Goal: Navigation & Orientation: Find specific page/section

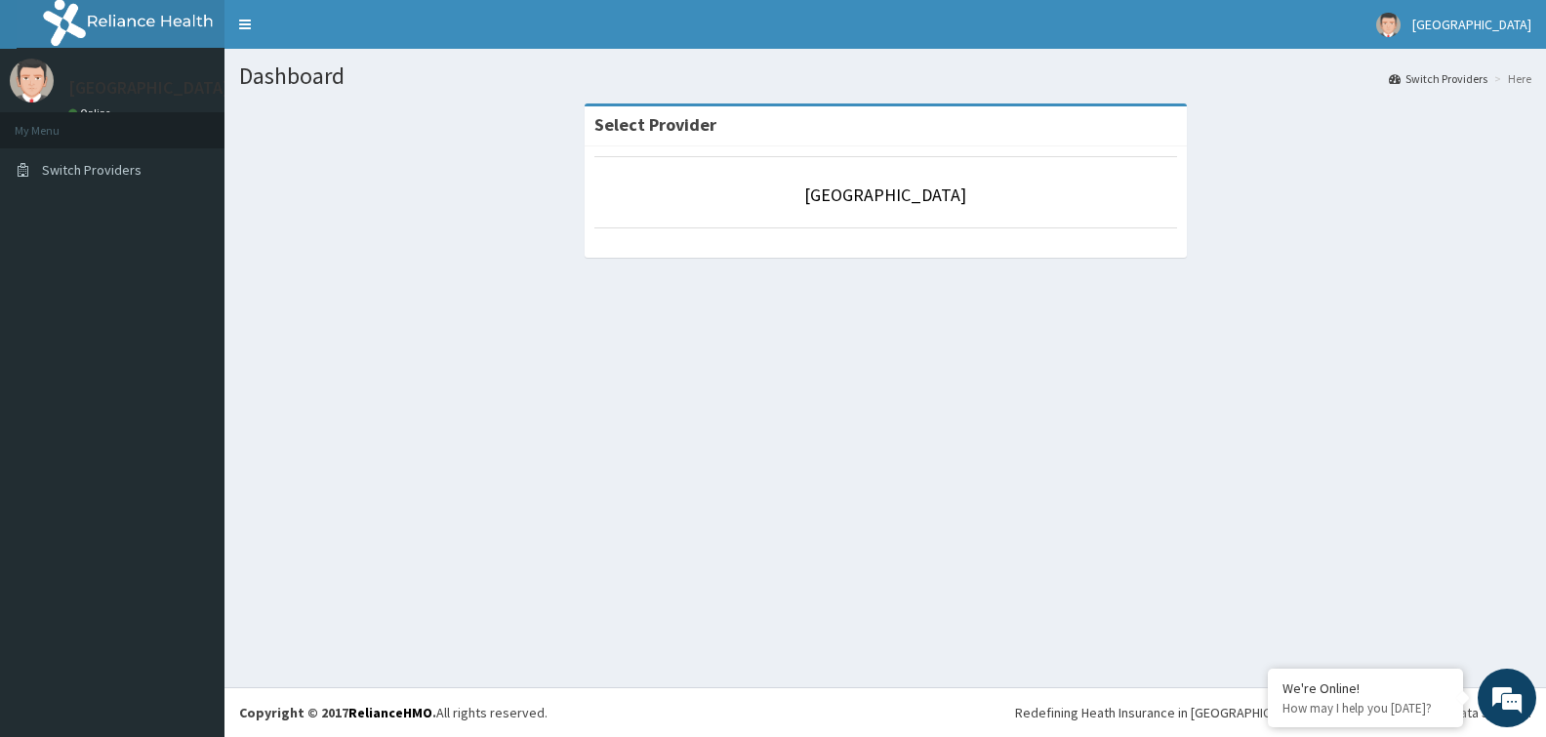
click at [152, 123] on li "My Menu" at bounding box center [112, 130] width 224 height 36
click at [124, 167] on span "Switch Providers" at bounding box center [92, 170] width 100 height 18
click at [146, 169] on link "Switch Providers" at bounding box center [112, 169] width 224 height 43
click at [105, 102] on div "Deseret Hospital Online" at bounding box center [144, 91] width 181 height 65
click at [91, 108] on link "Online" at bounding box center [91, 113] width 47 height 14
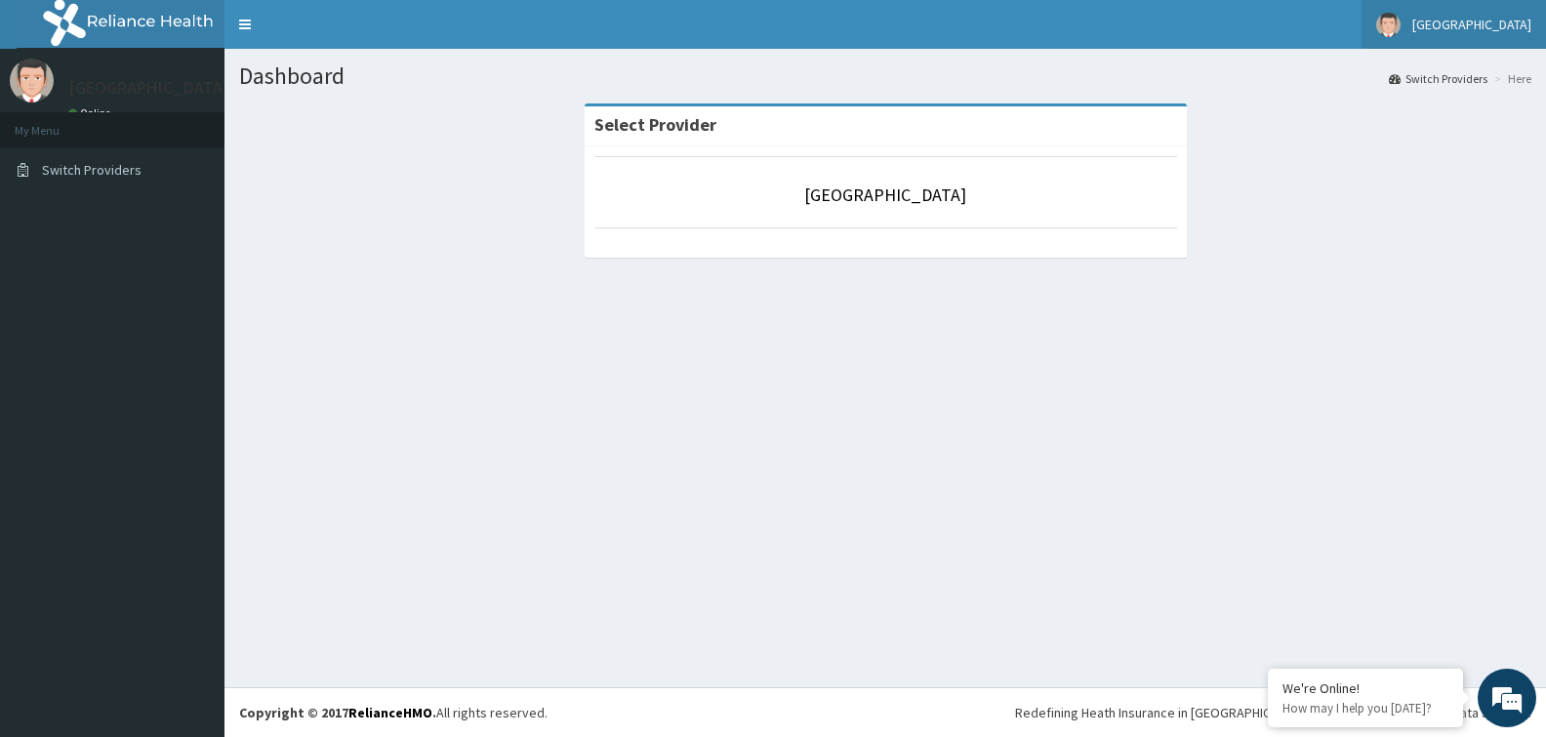
click at [1491, 24] on span "[GEOGRAPHIC_DATA]" at bounding box center [1471, 25] width 119 height 18
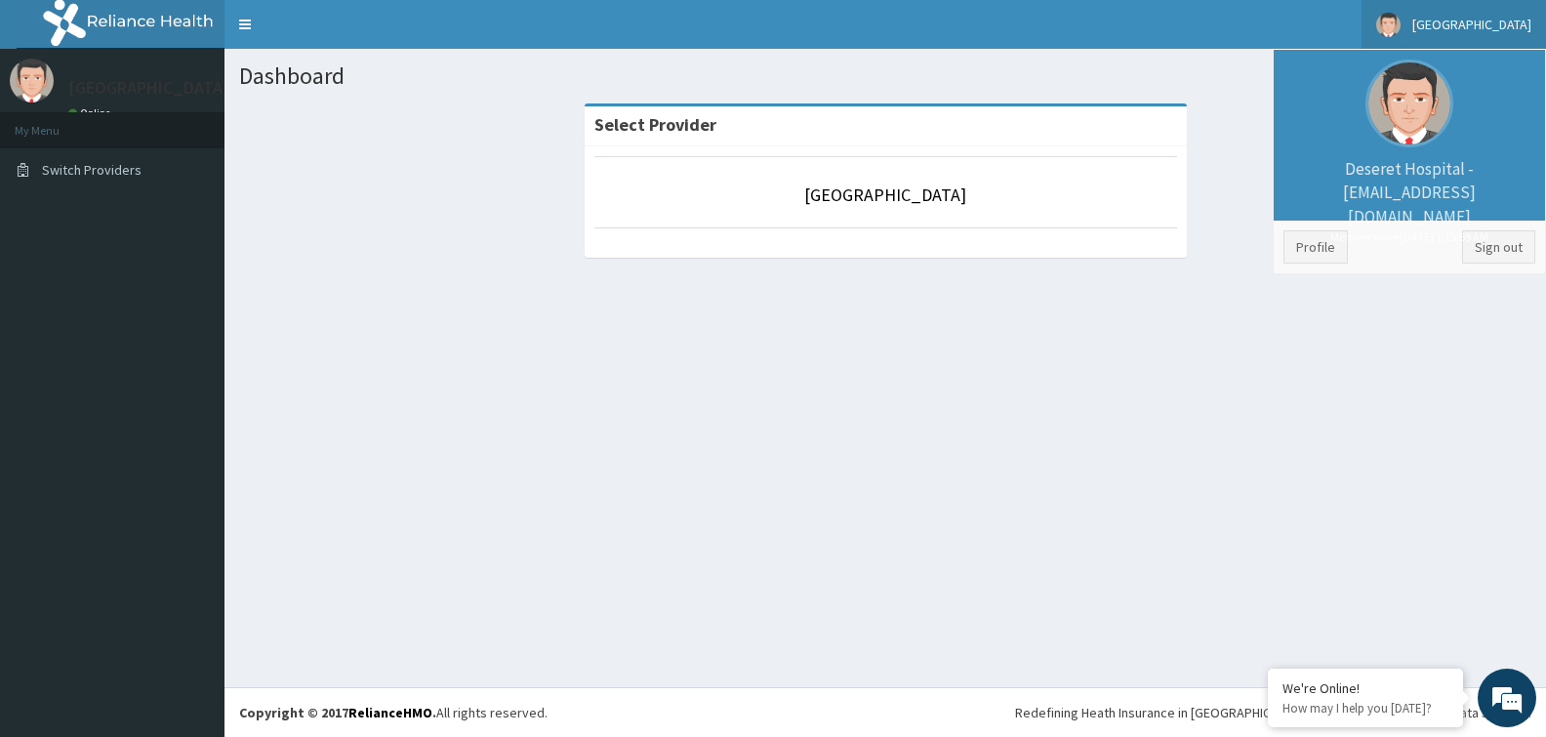
click at [1445, 143] on li "[GEOGRAPHIC_DATA] - [EMAIL_ADDRESS][DOMAIN_NAME] Member since [DATE] 1:15:59 AM" at bounding box center [1409, 135] width 271 height 171
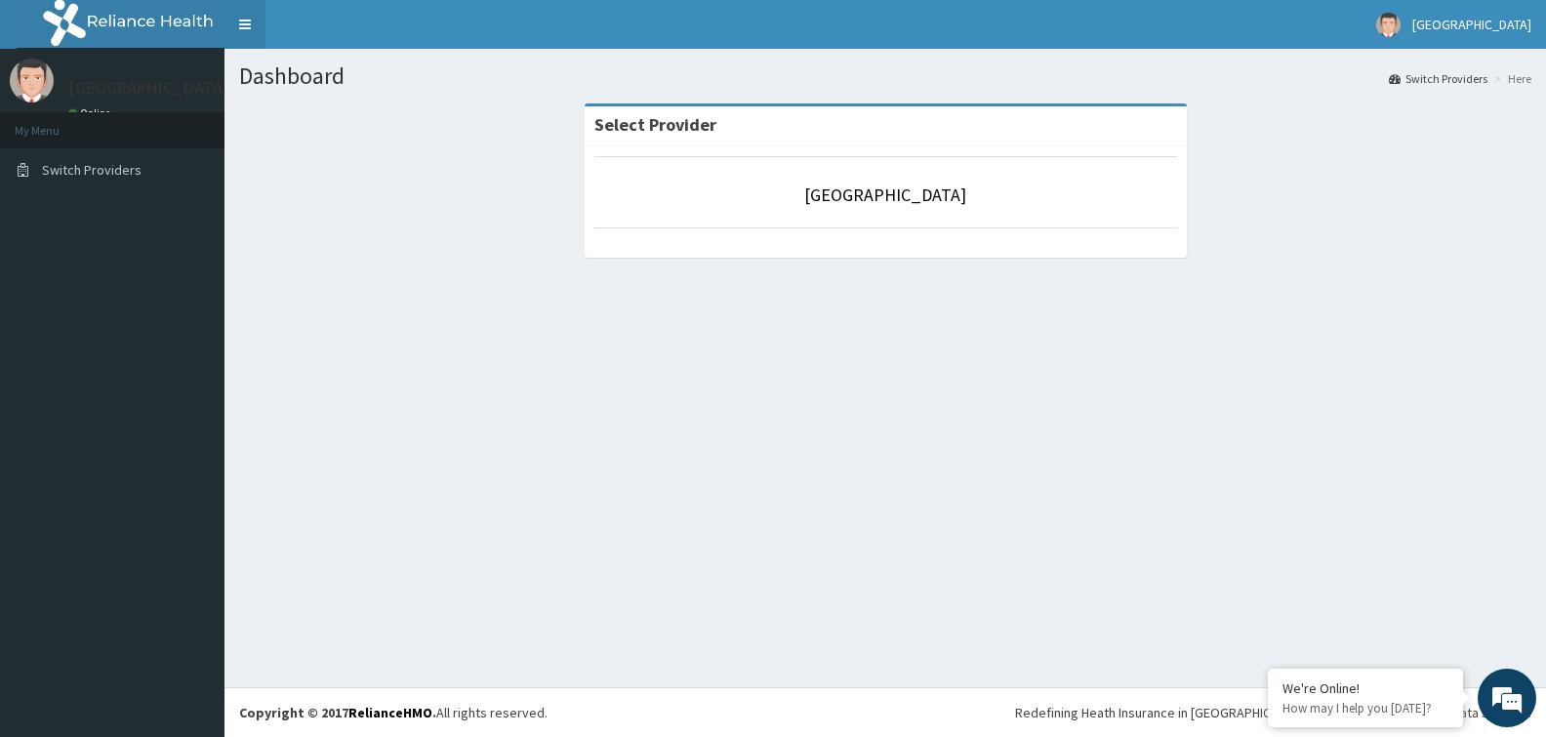
click at [235, 16] on link "Toggle navigation" at bounding box center [244, 24] width 41 height 49
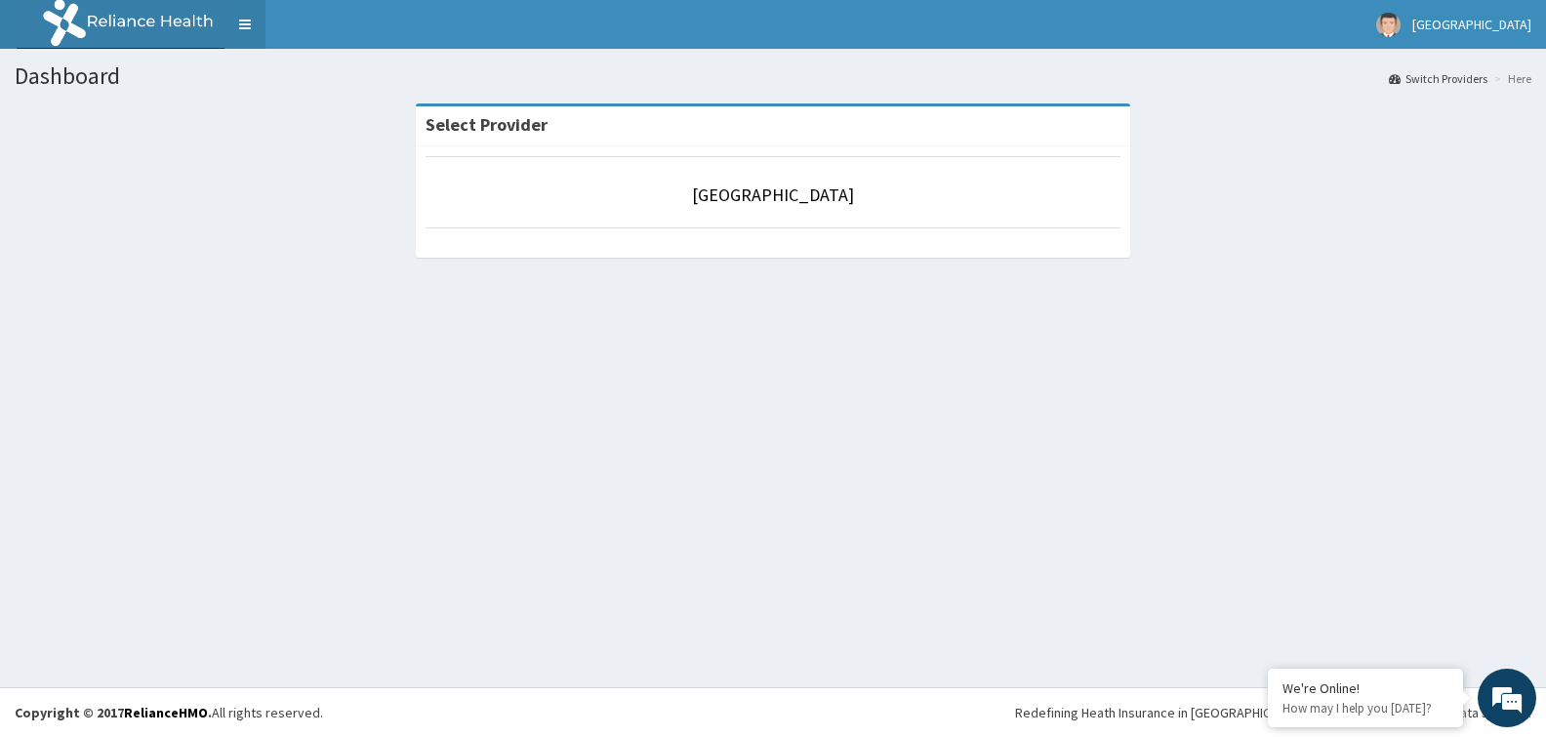
click at [244, 21] on link "Toggle navigation" at bounding box center [244, 24] width 41 height 49
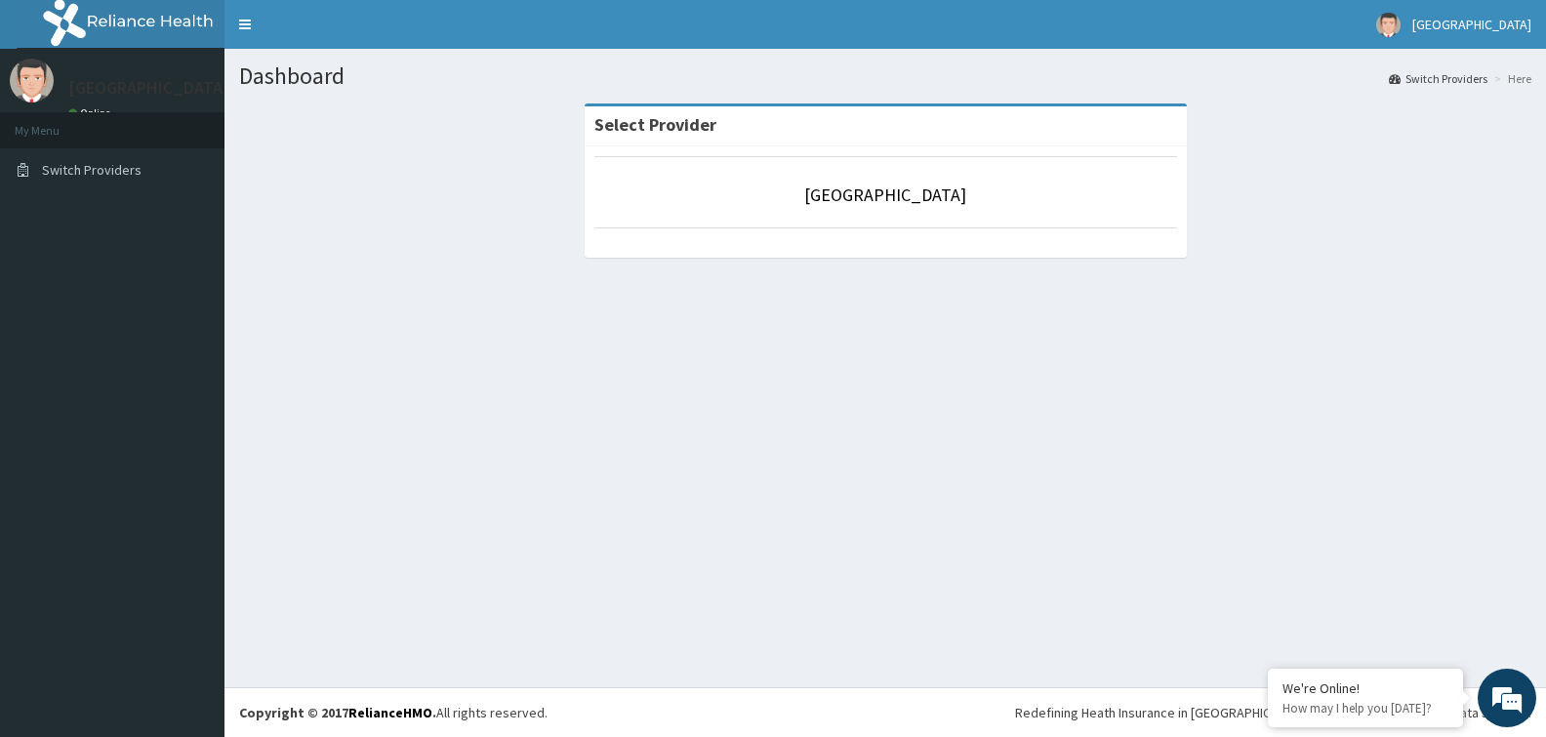
click at [85, 102] on div "[GEOGRAPHIC_DATA] Online" at bounding box center [144, 91] width 181 height 65
click at [91, 108] on link "Online" at bounding box center [91, 113] width 47 height 14
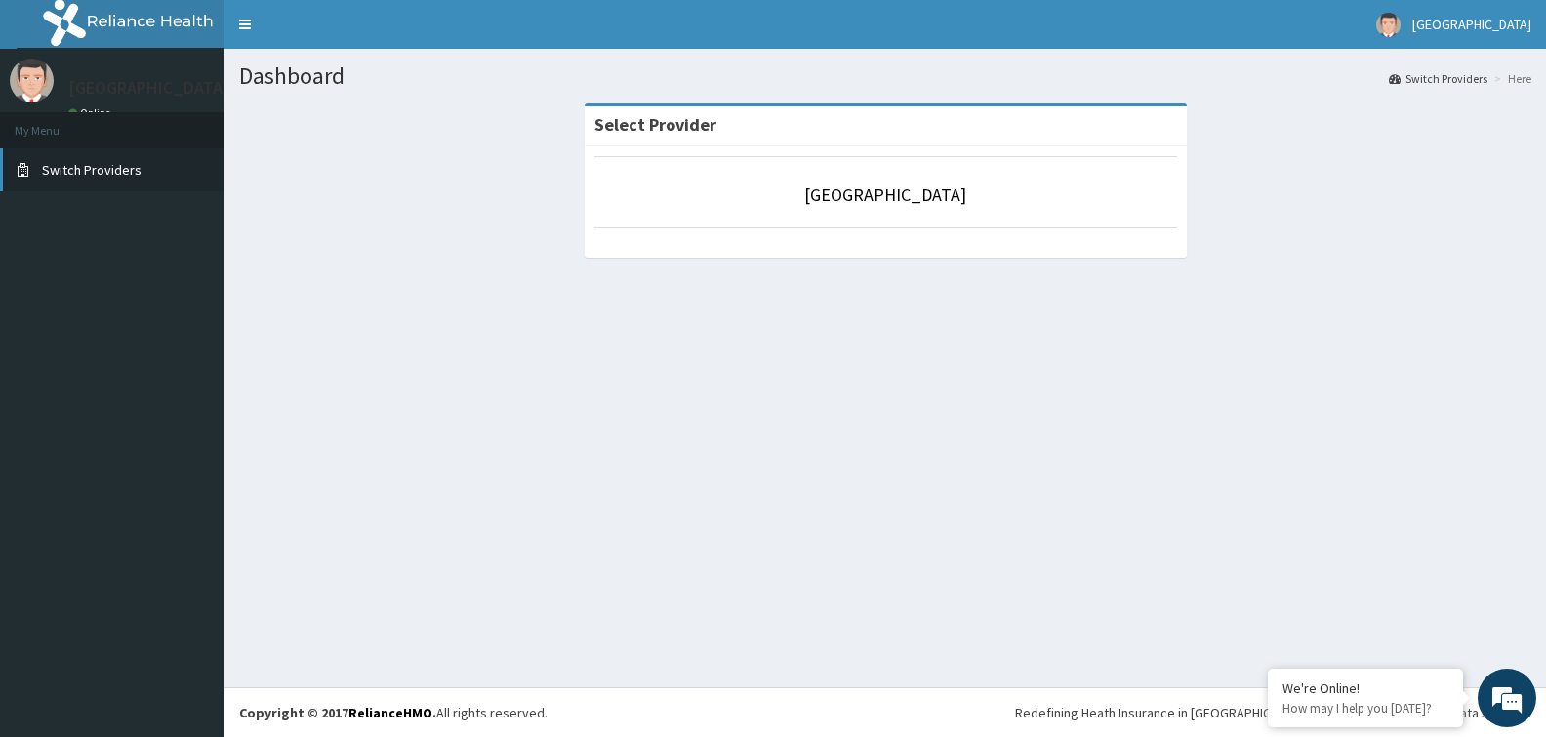
click at [82, 173] on span "Switch Providers" at bounding box center [92, 170] width 100 height 18
